Goal: Find contact information: Find contact information

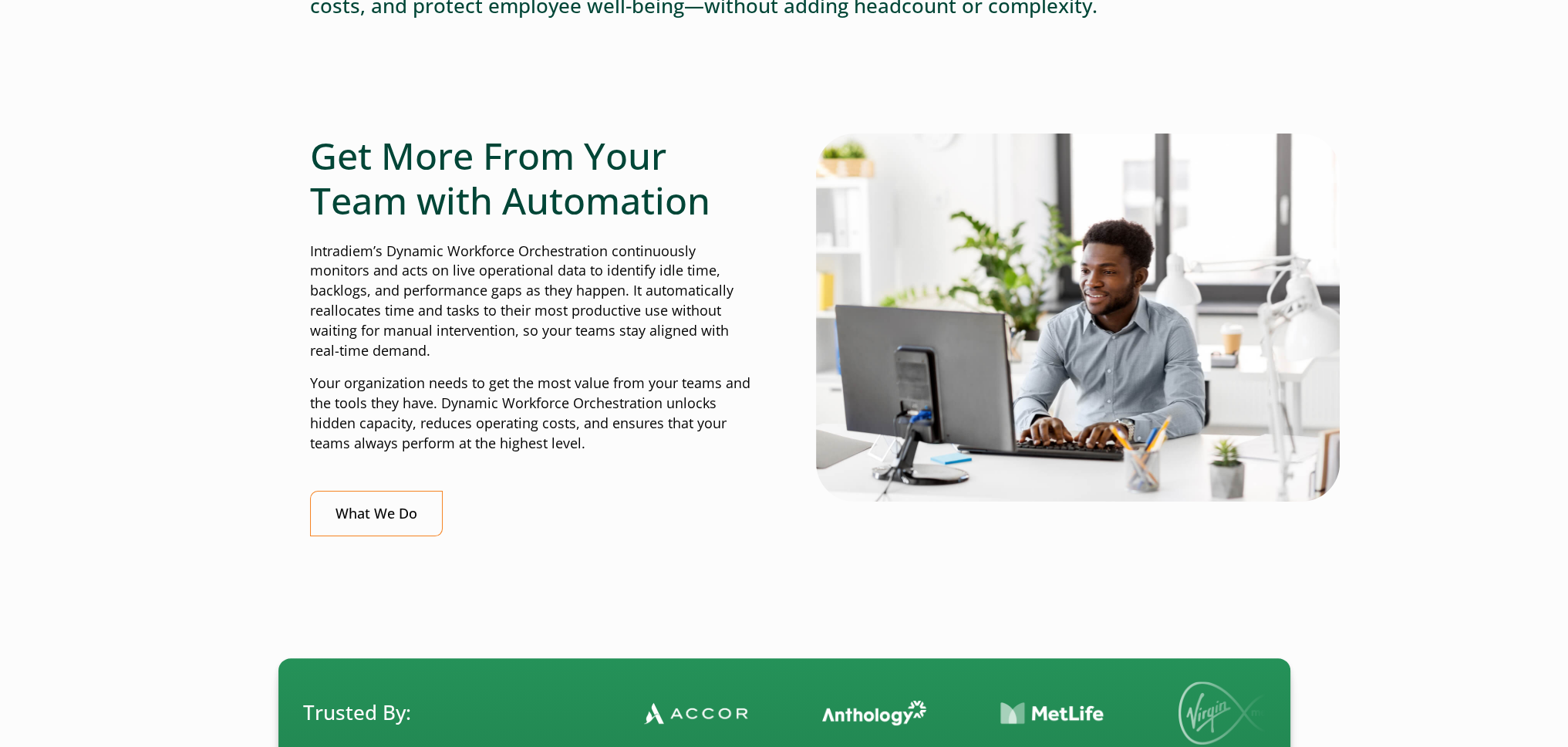
scroll to position [154, 0]
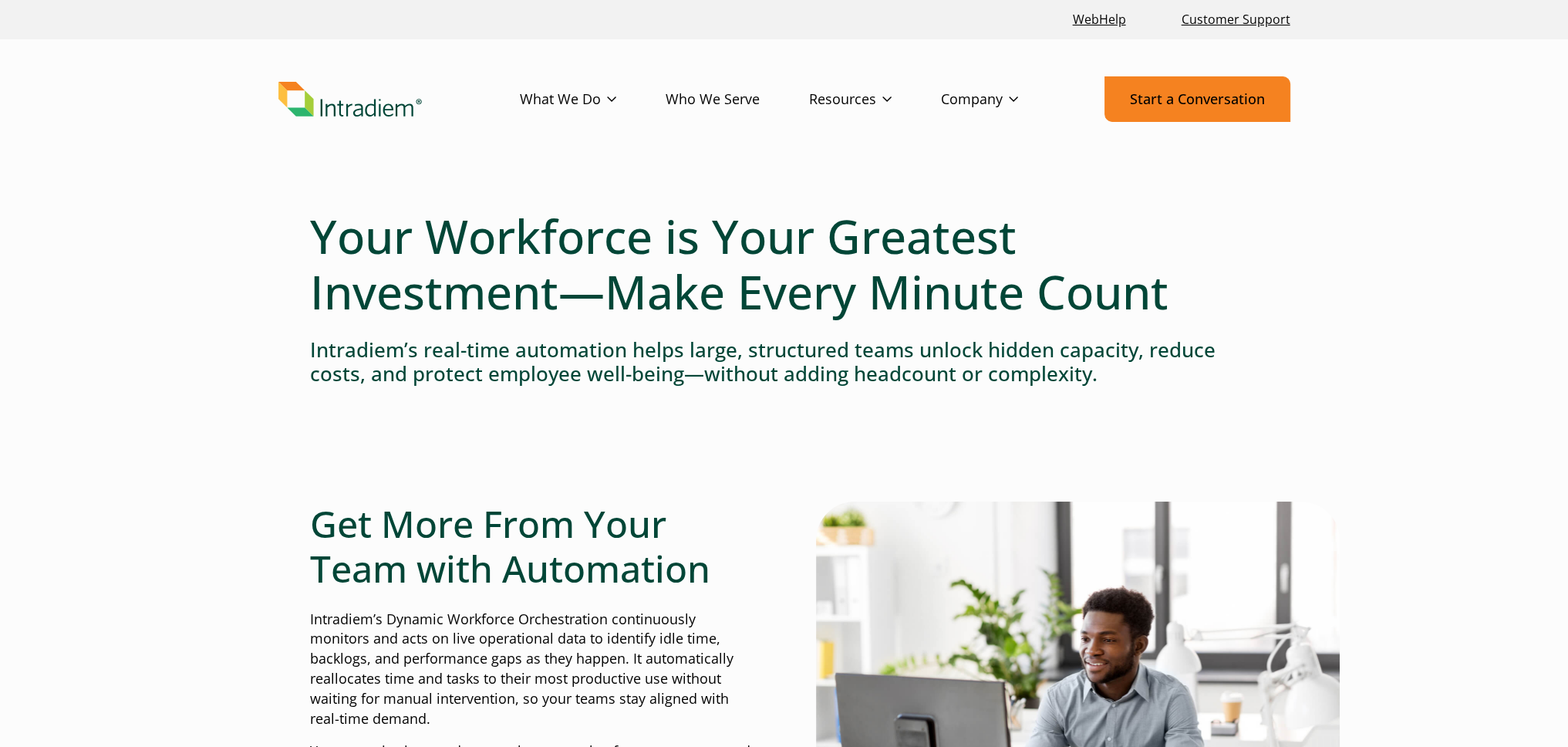
click at [1160, 114] on link "Start a Conversation" at bounding box center [1197, 100] width 186 height 46
